Goal: Information Seeking & Learning: Learn about a topic

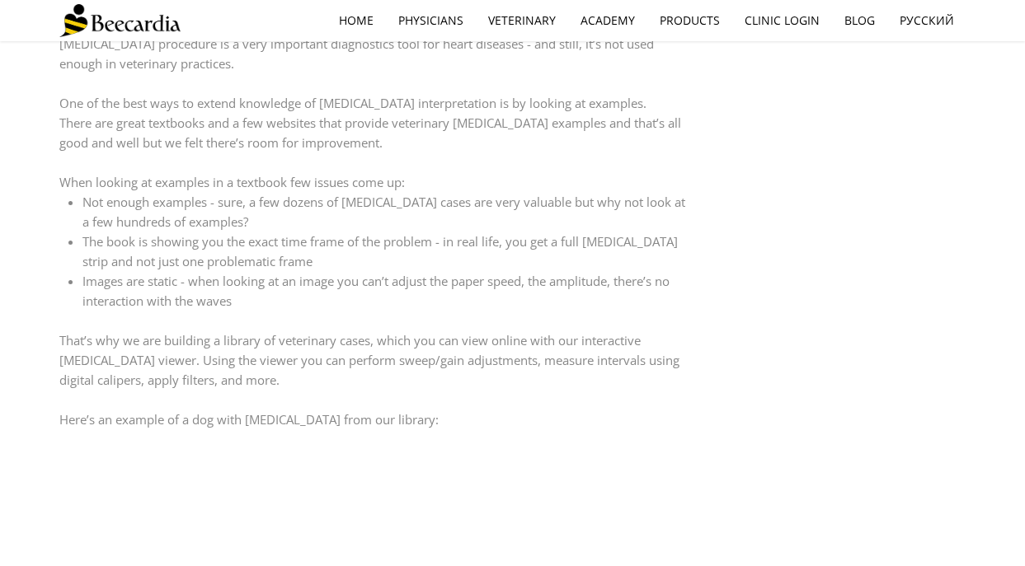
scroll to position [785, 0]
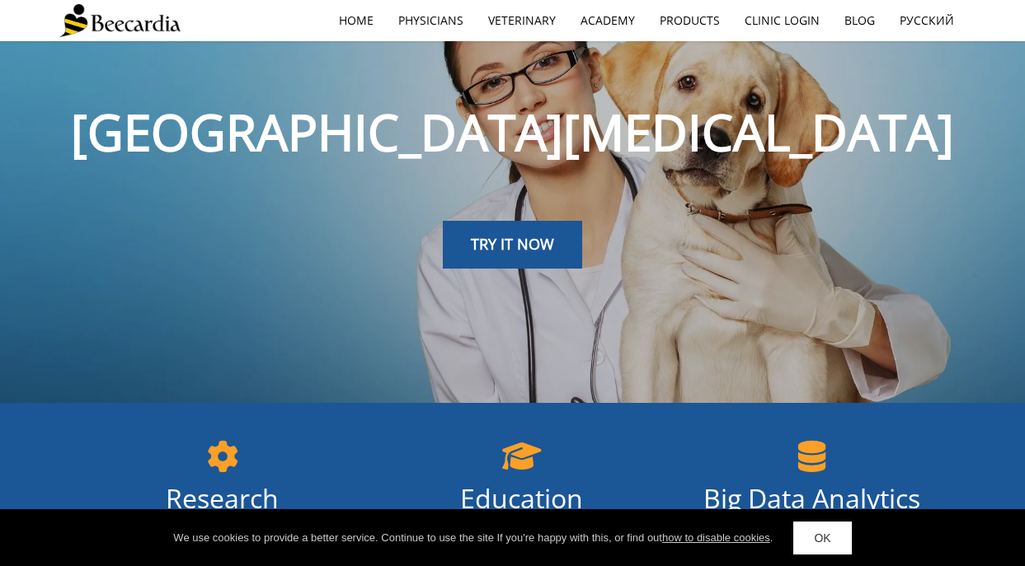
scroll to position [19, 0]
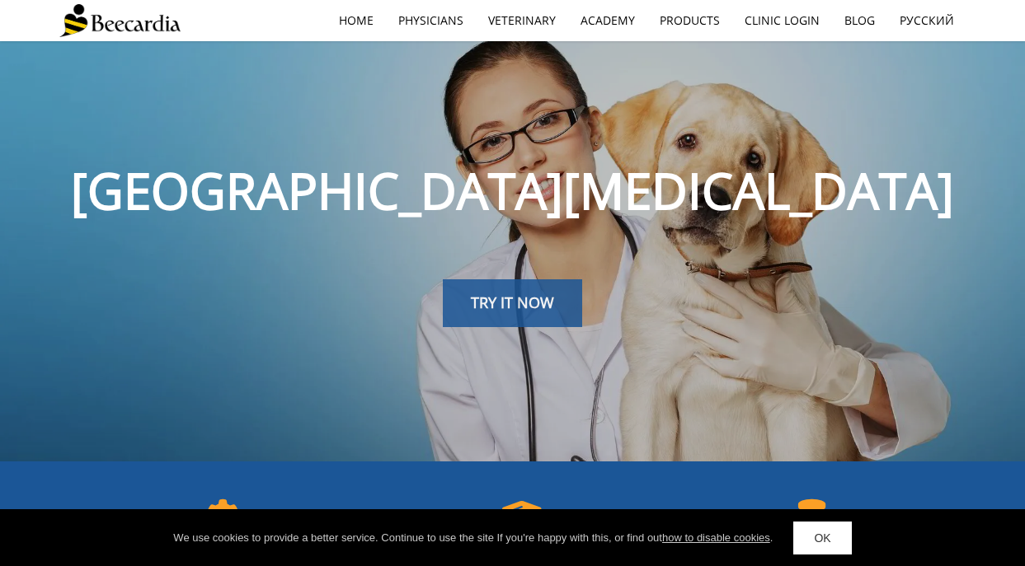
click at [533, 305] on span "TRY IT NOW" at bounding box center [512, 303] width 83 height 20
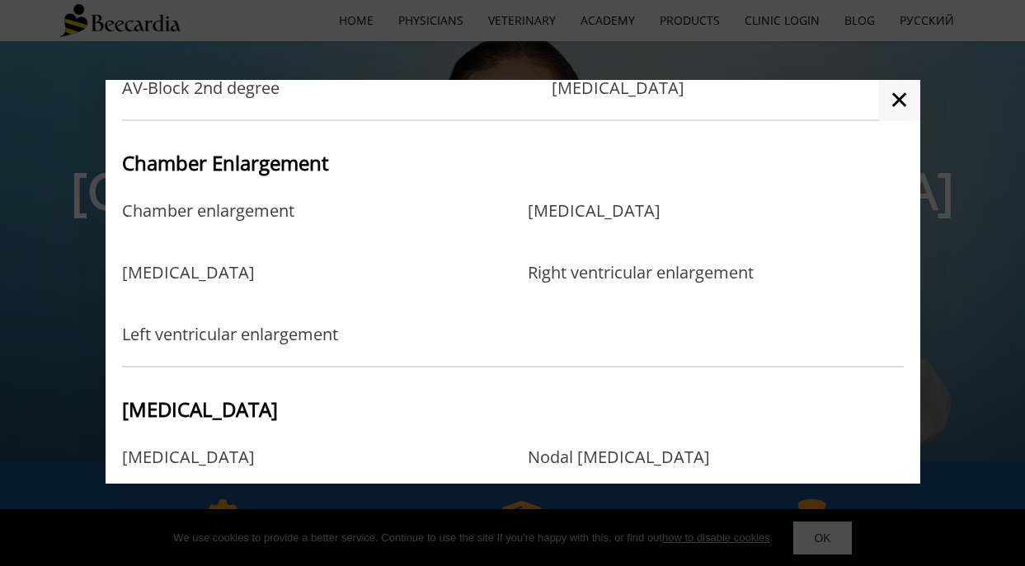
scroll to position [374, 0]
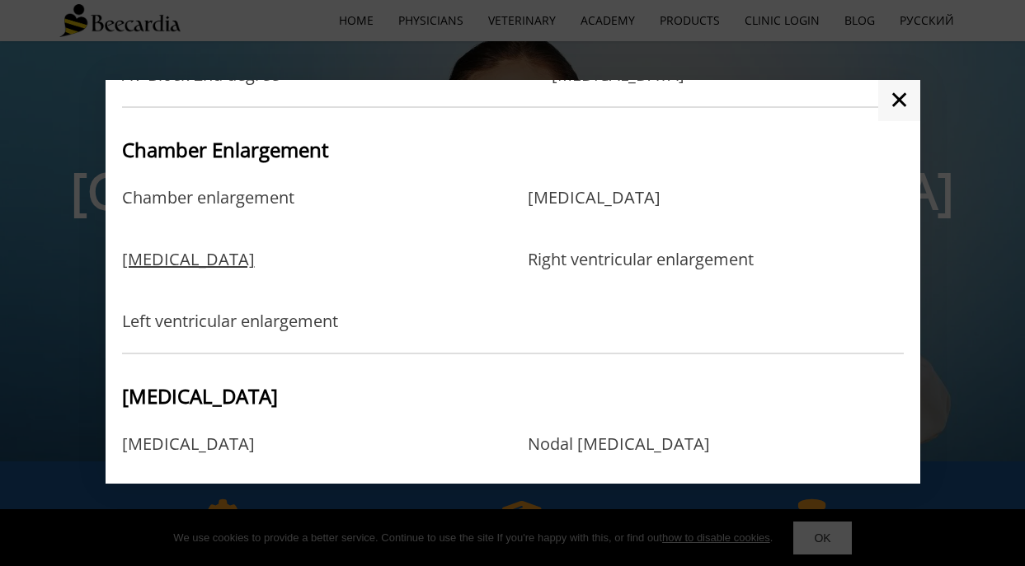
click at [246, 265] on link "[MEDICAL_DATA]" at bounding box center [188, 277] width 133 height 54
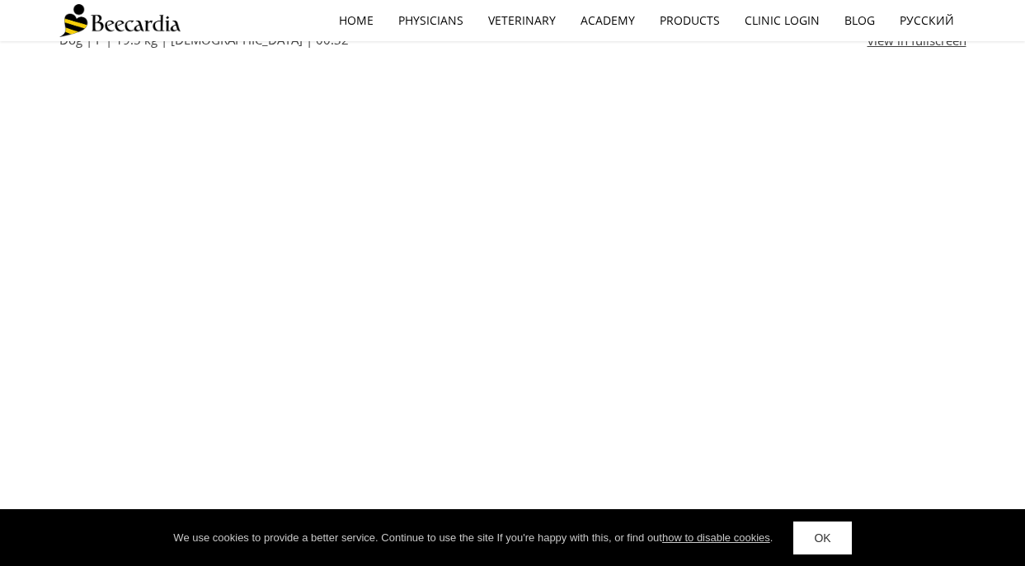
scroll to position [598, 0]
click at [818, 542] on link "OK" at bounding box center [822, 538] width 58 height 33
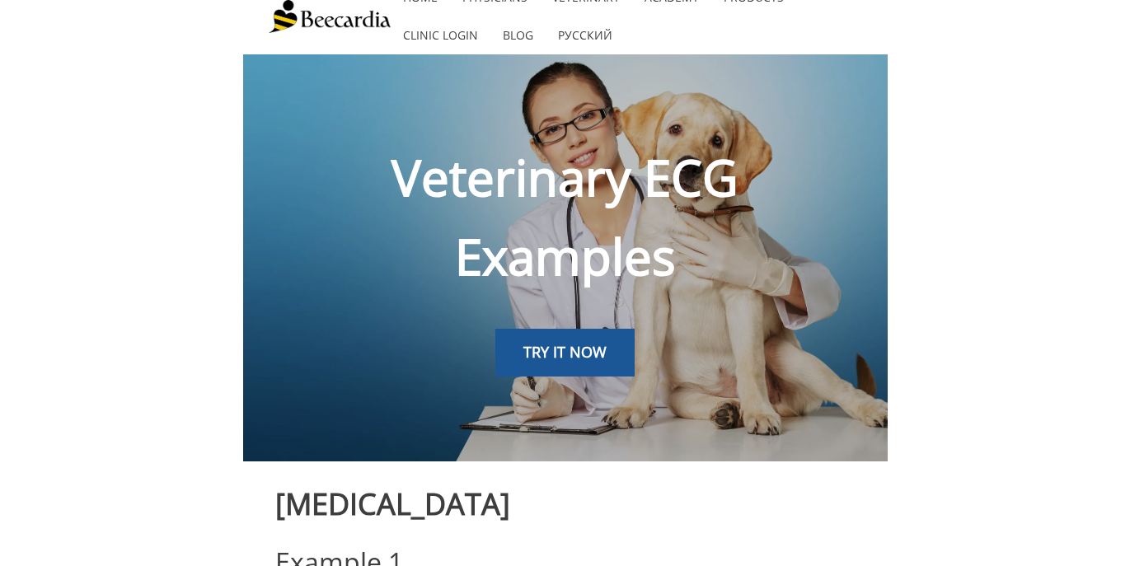
scroll to position [0, 0]
